Goal: Communication & Community: Answer question/provide support

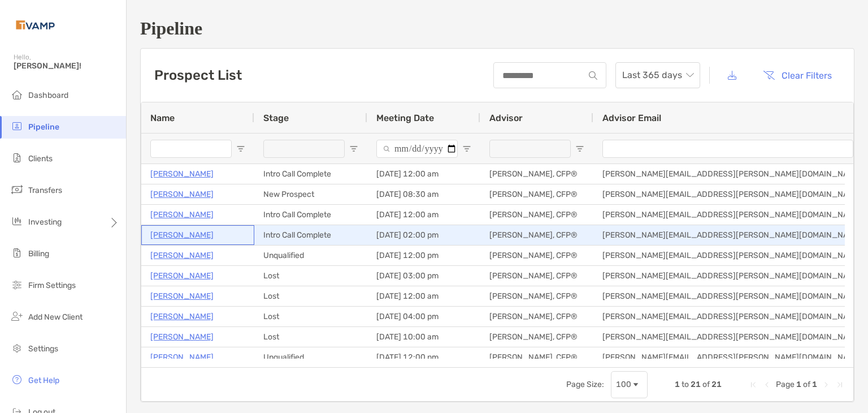
click at [172, 236] on p "[PERSON_NAME]" at bounding box center [181, 235] width 63 height 14
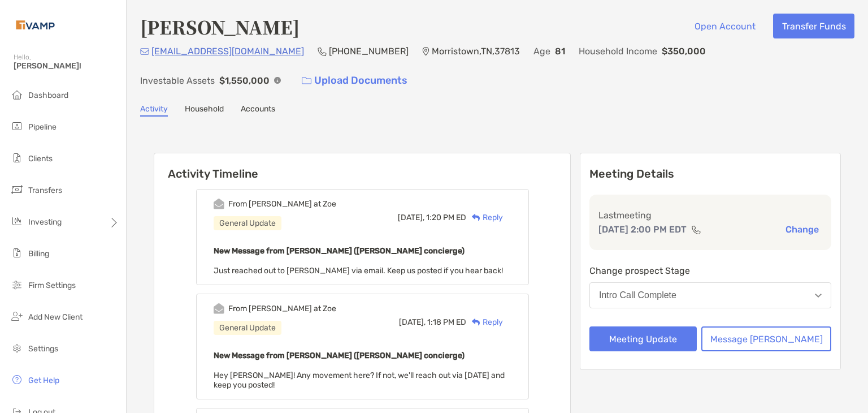
click at [503, 218] on div "Reply" at bounding box center [484, 217] width 37 height 12
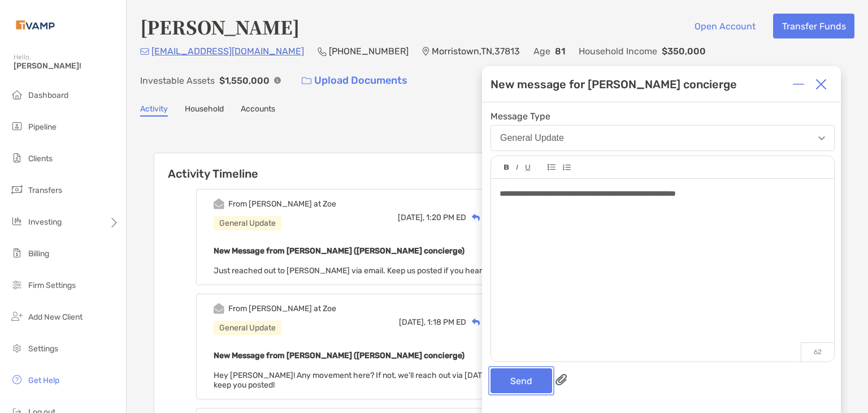
click at [521, 376] on button "Send" at bounding box center [522, 380] width 62 height 25
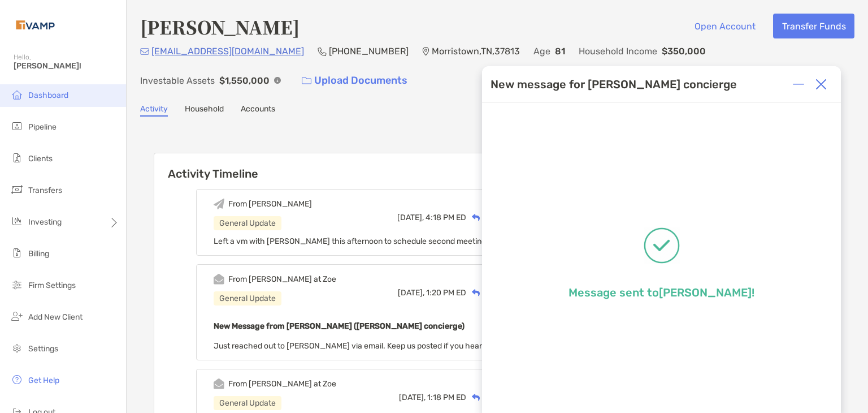
click at [70, 97] on li "Dashboard" at bounding box center [63, 95] width 126 height 23
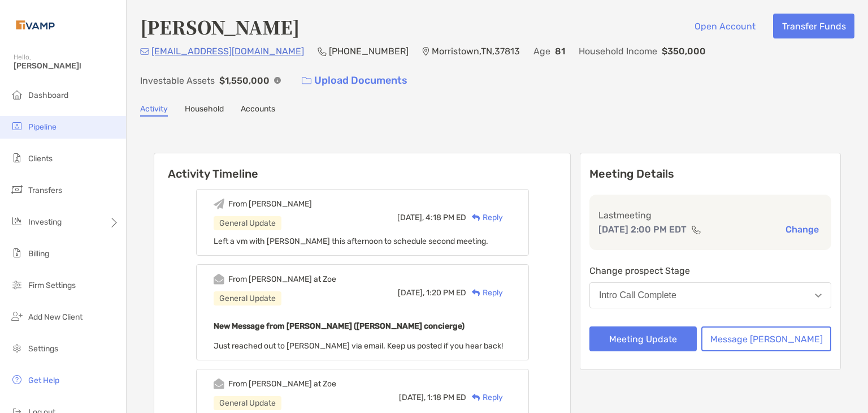
click at [52, 126] on span "Pipeline" at bounding box center [42, 127] width 28 height 10
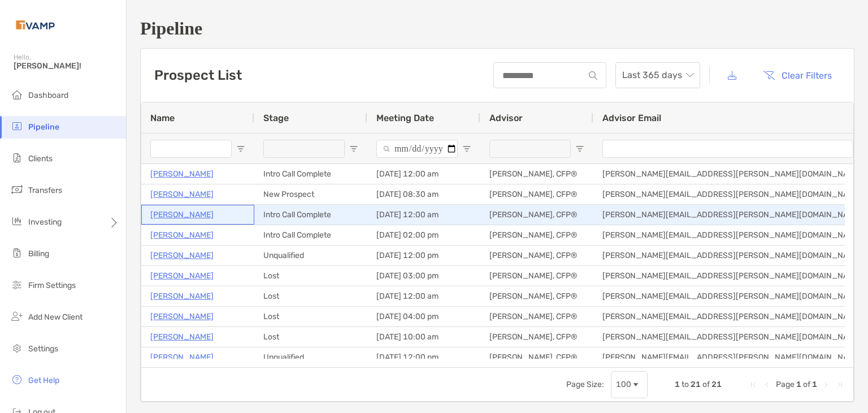
click at [181, 217] on p "[PERSON_NAME]" at bounding box center [181, 214] width 63 height 14
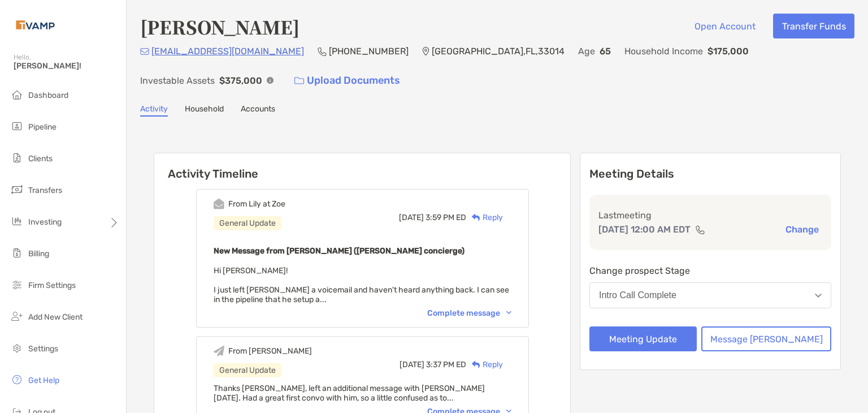
click at [488, 310] on div "Complete message" at bounding box center [469, 313] width 84 height 10
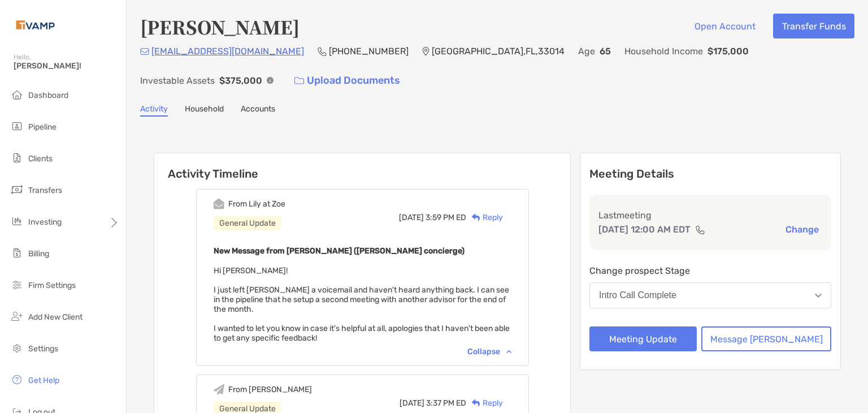
click at [500, 211] on div "Reply" at bounding box center [484, 217] width 37 height 12
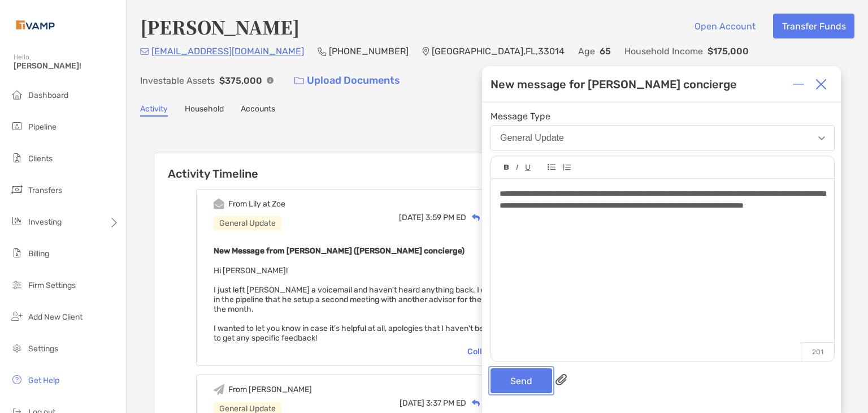
click at [510, 379] on button "Send" at bounding box center [522, 380] width 62 height 25
